Goal: Information Seeking & Learning: Learn about a topic

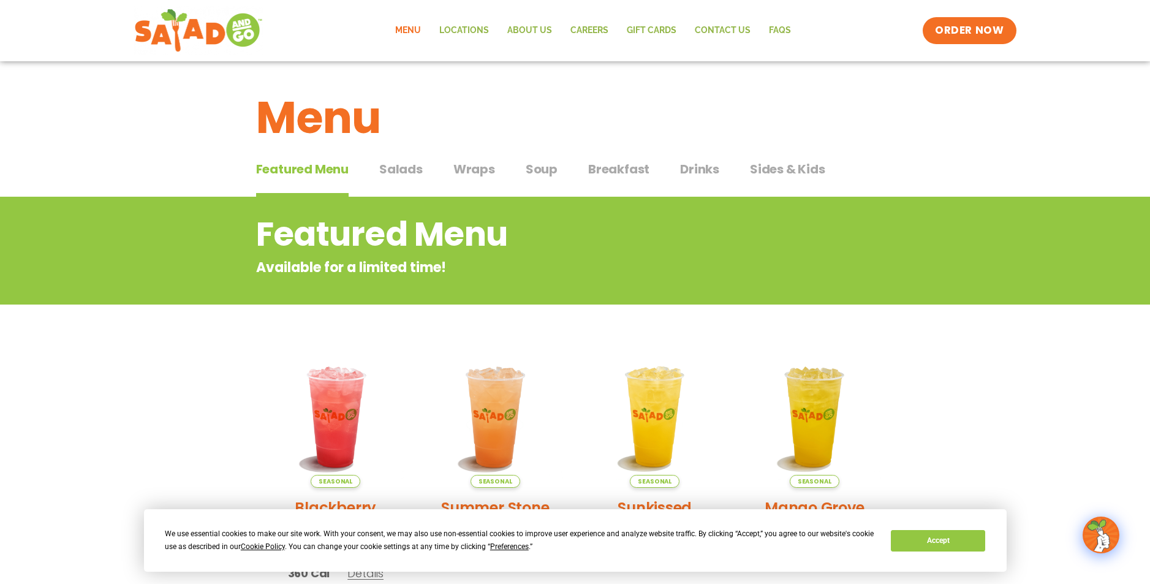
click at [608, 167] on span "Breakfast" at bounding box center [618, 169] width 61 height 18
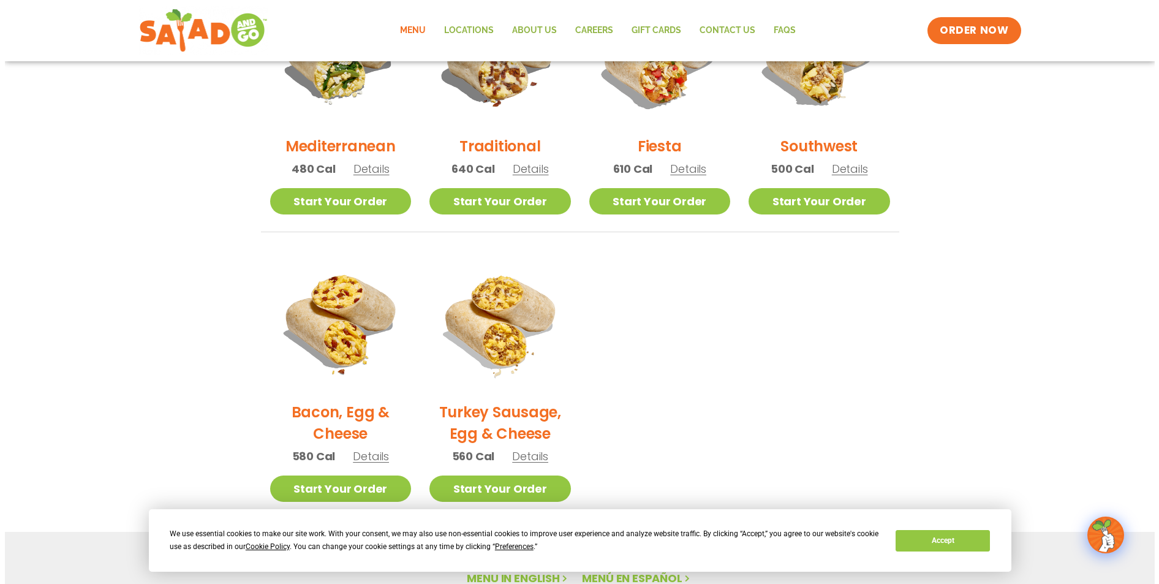
scroll to position [401, 0]
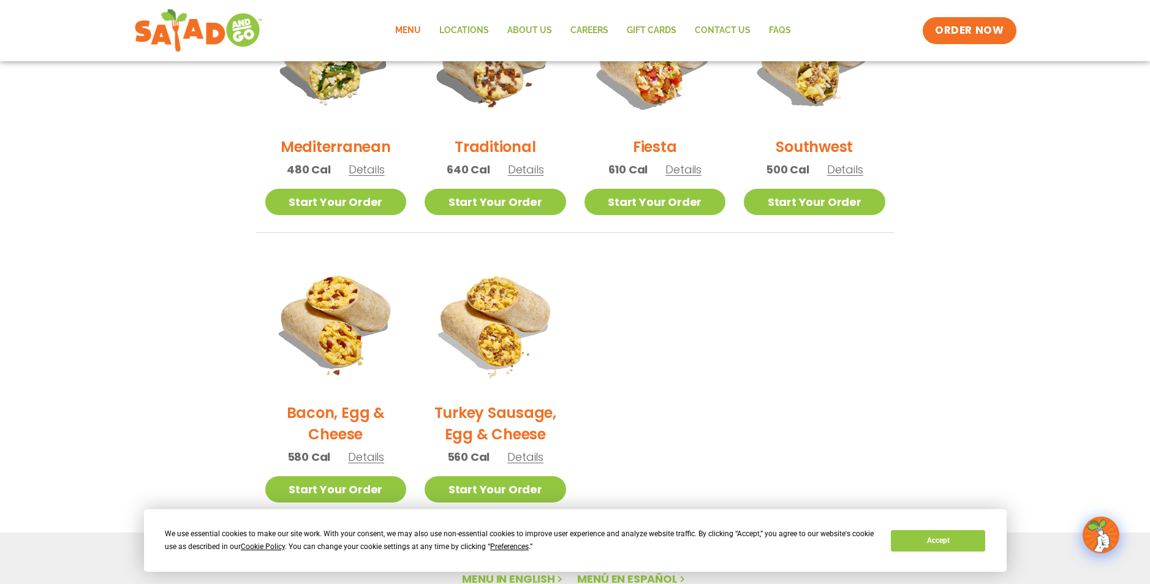
click at [521, 171] on span "Details" at bounding box center [526, 169] width 36 height 15
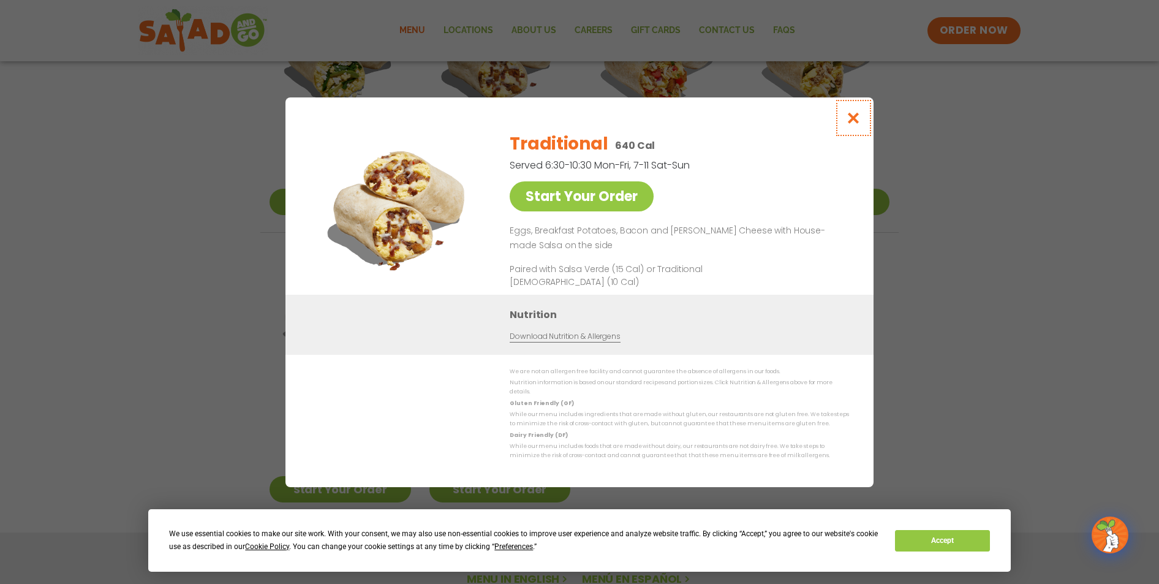
click at [852, 119] on icon "Close modal" at bounding box center [853, 117] width 15 height 13
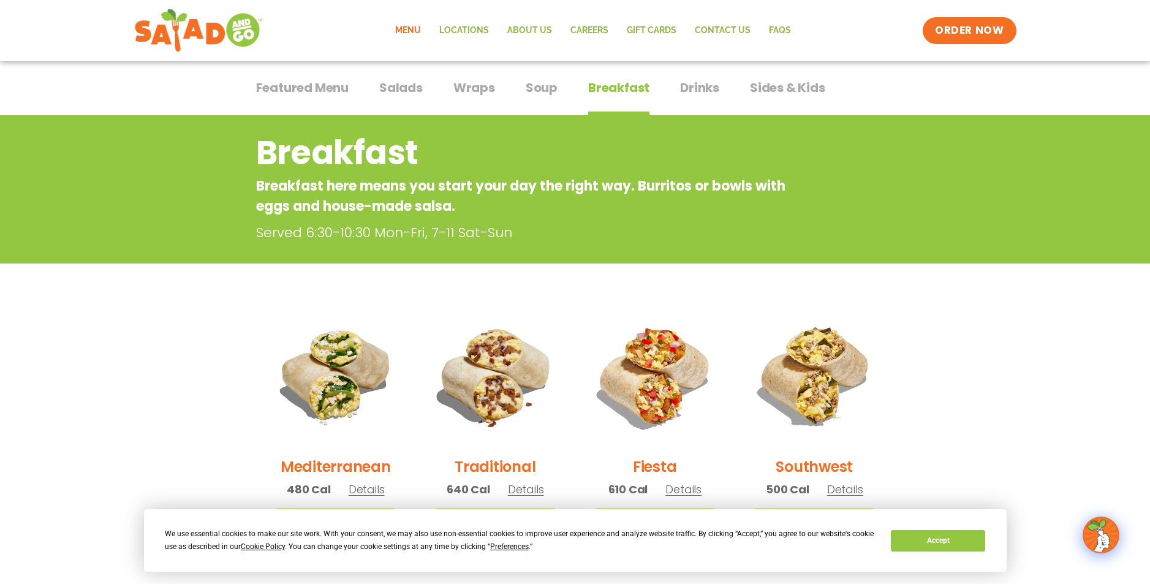
scroll to position [0, 0]
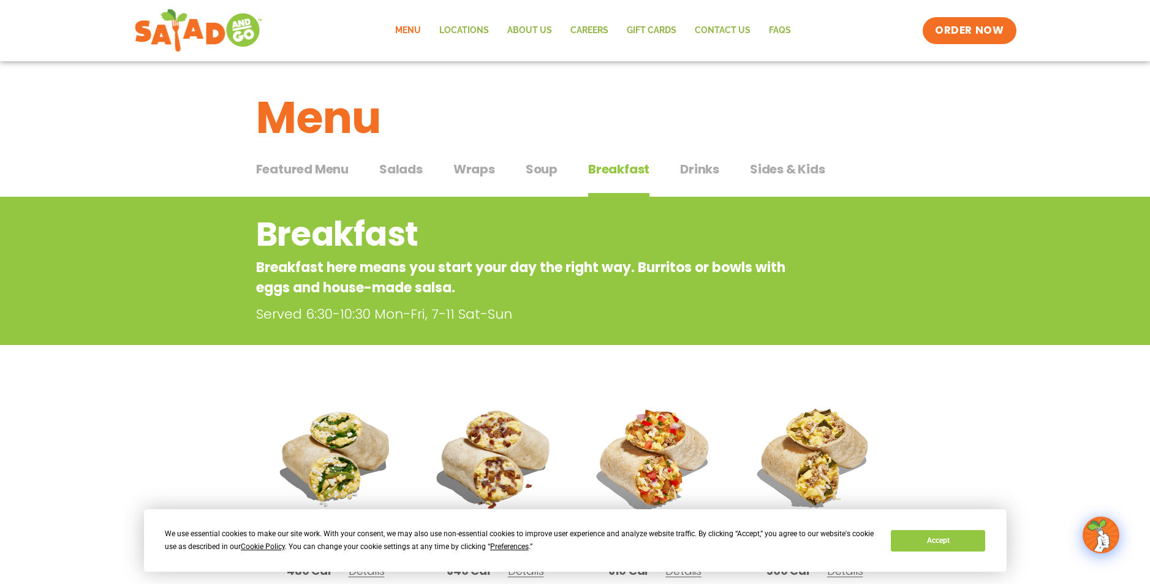
drag, startPoint x: 380, startPoint y: 174, endPoint x: 473, endPoint y: 165, distance: 93.5
click at [387, 170] on span "Salads" at bounding box center [400, 169] width 43 height 18
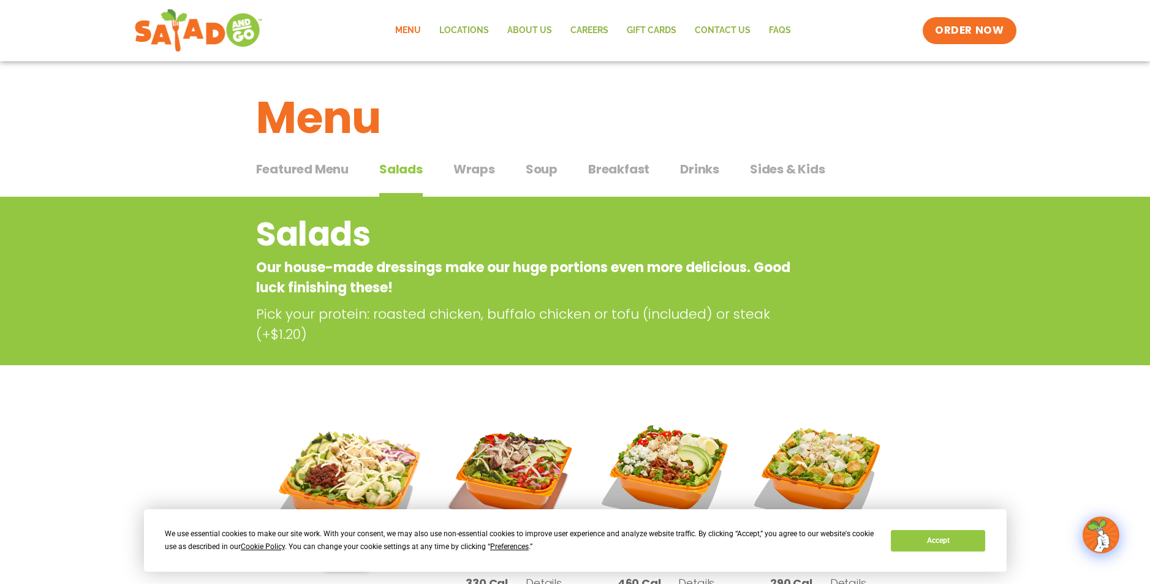
click at [683, 168] on span "Drinks" at bounding box center [699, 169] width 39 height 18
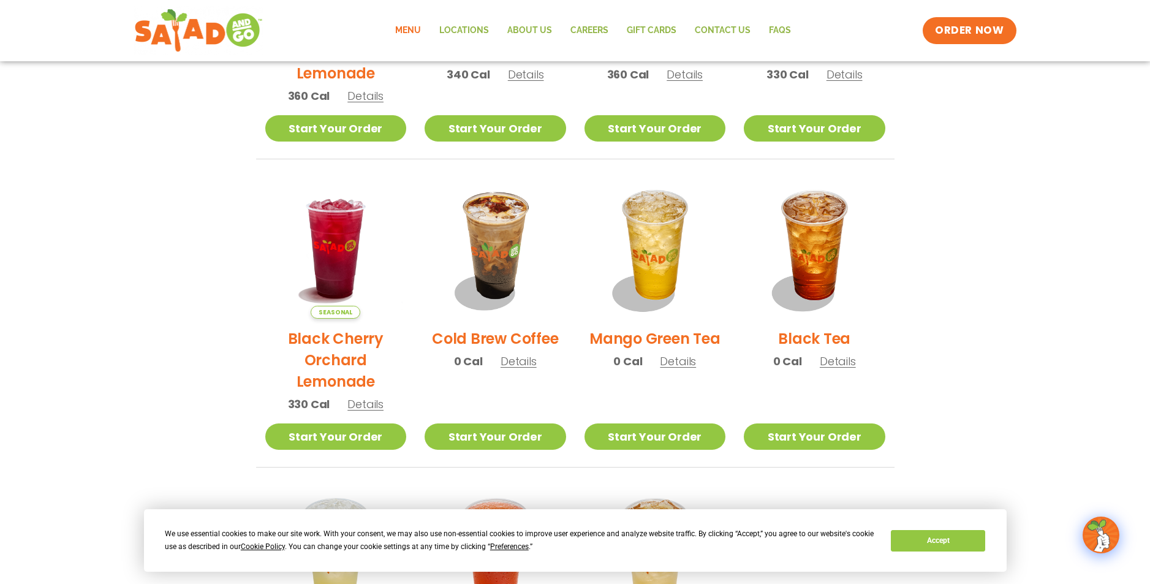
scroll to position [490, 0]
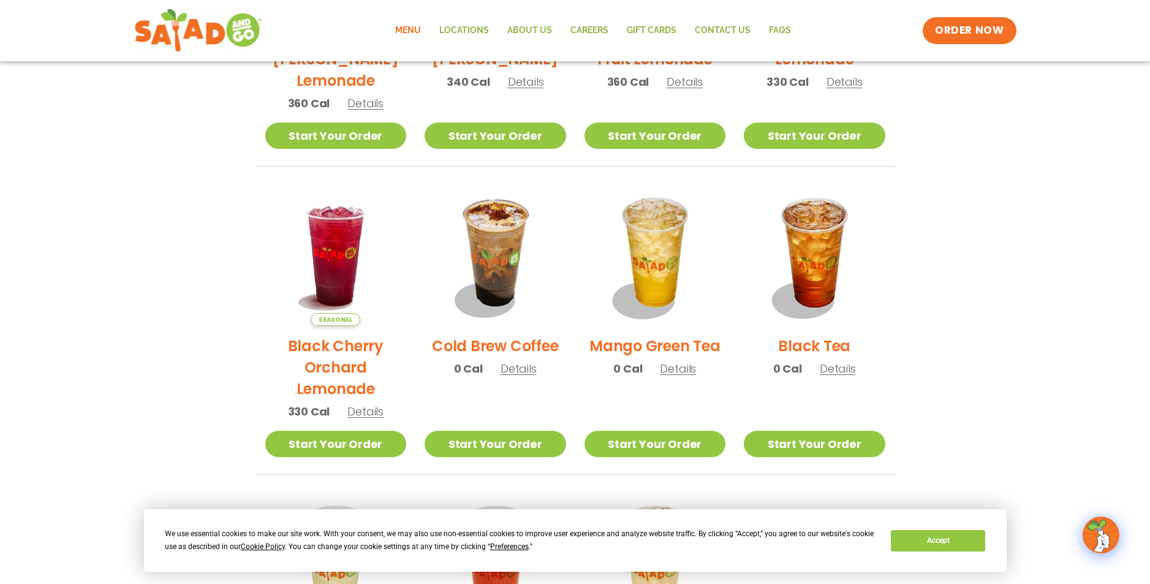
click at [158, 307] on section "Drinks House-made to refresh Obsession-worthy sips. Seasonal Blackberry [PERSON…" at bounding box center [575, 234] width 1150 height 1055
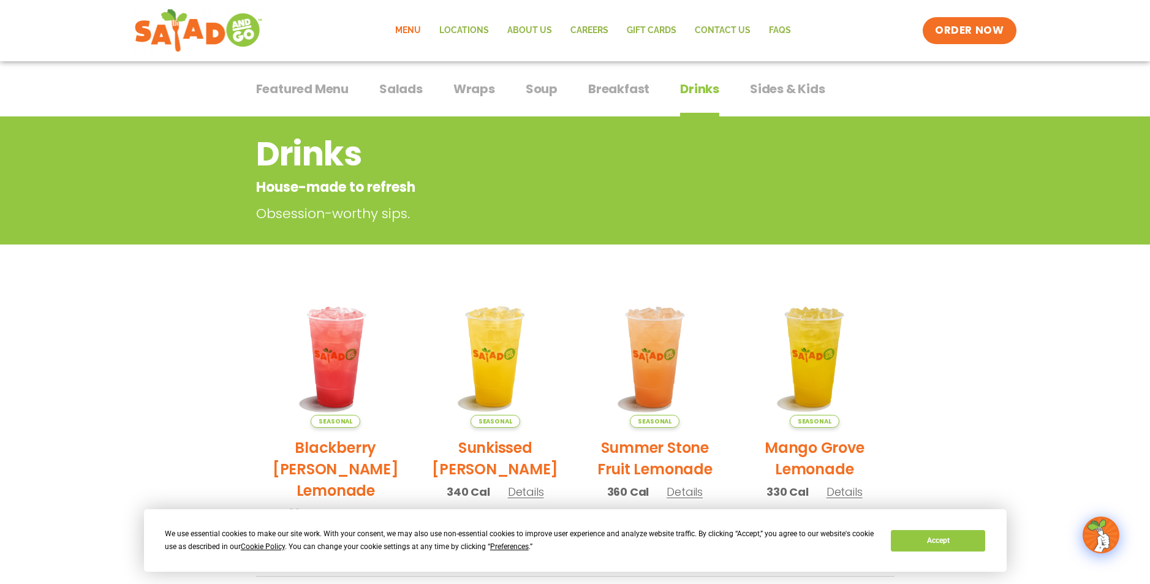
scroll to position [0, 0]
